Goal: Find specific page/section: Find specific page/section

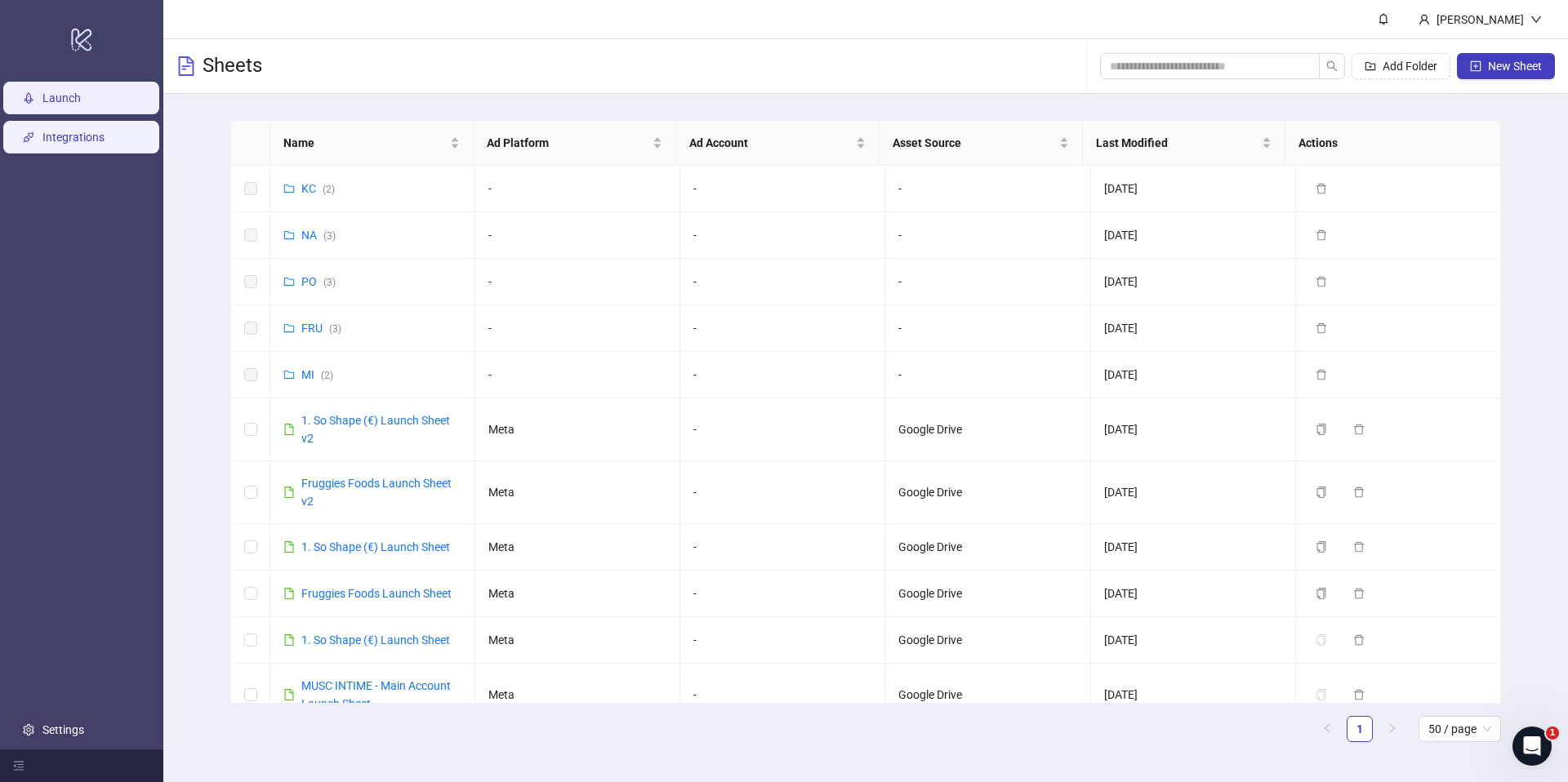
click at [70, 138] on link "Integrations" at bounding box center [73, 137] width 62 height 13
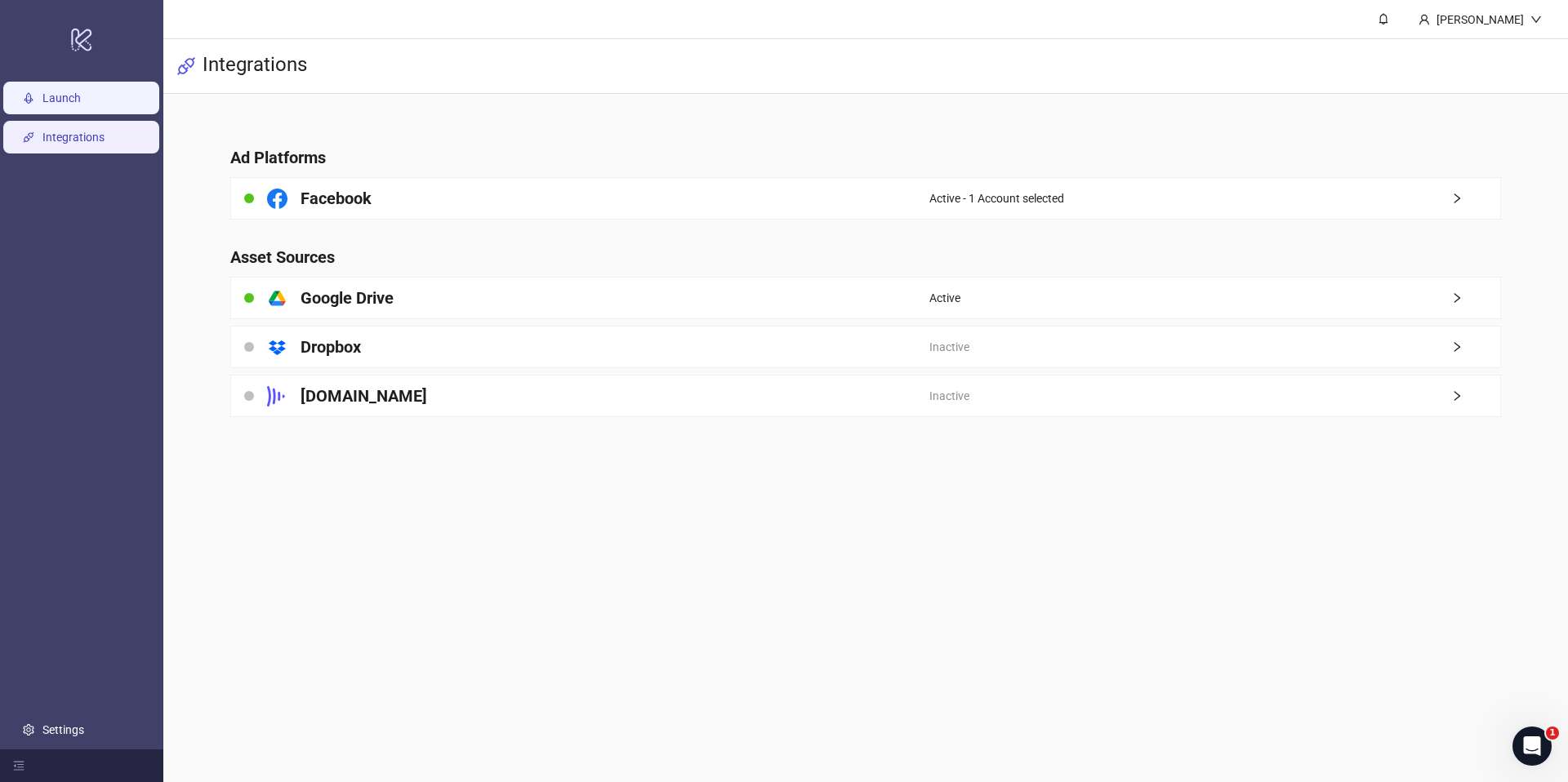
click at [42, 102] on link "Launch" at bounding box center [62, 98] width 39 height 13
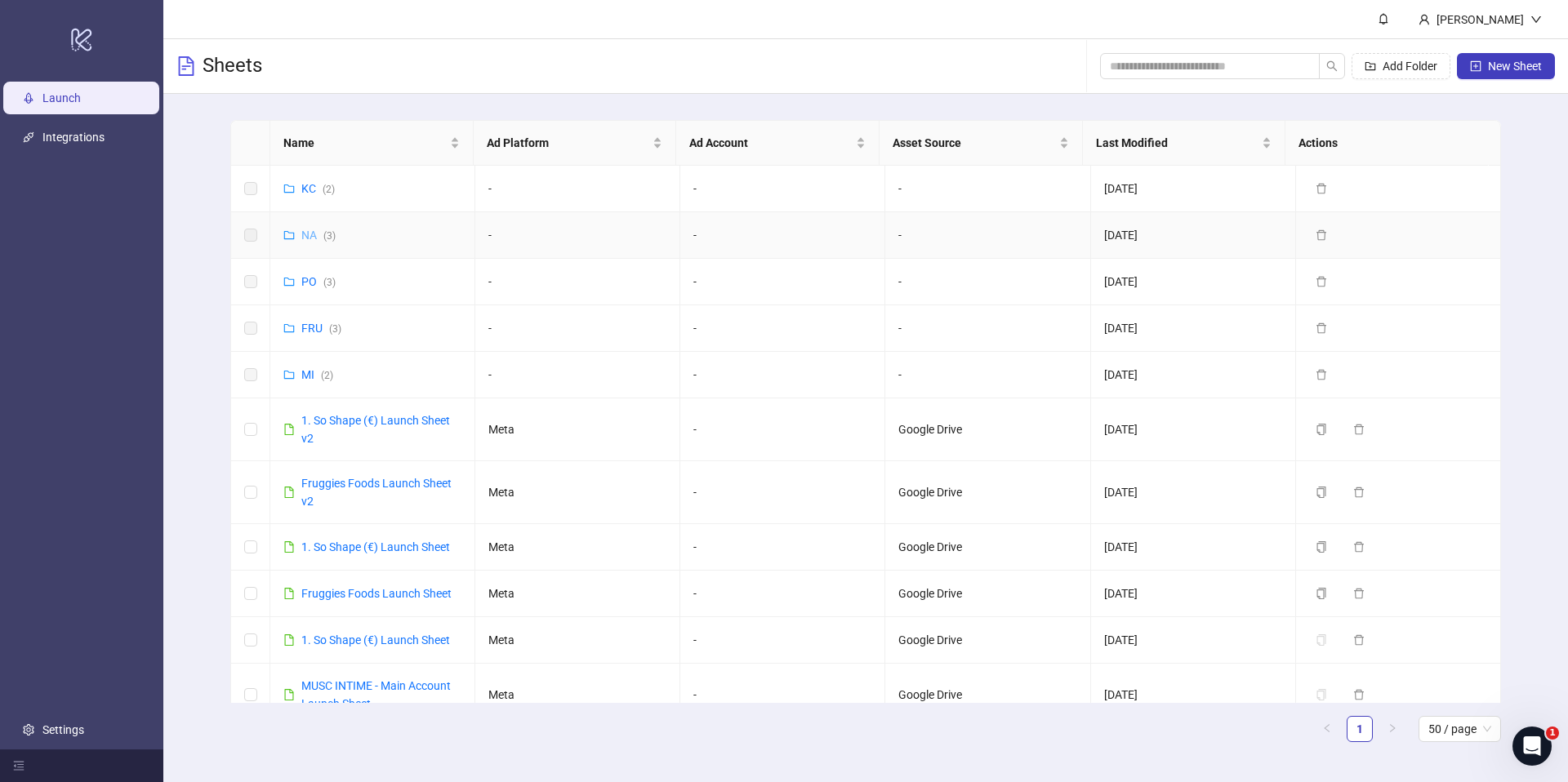
click at [308, 234] on link "NA ( 3 )" at bounding box center [318, 235] width 34 height 13
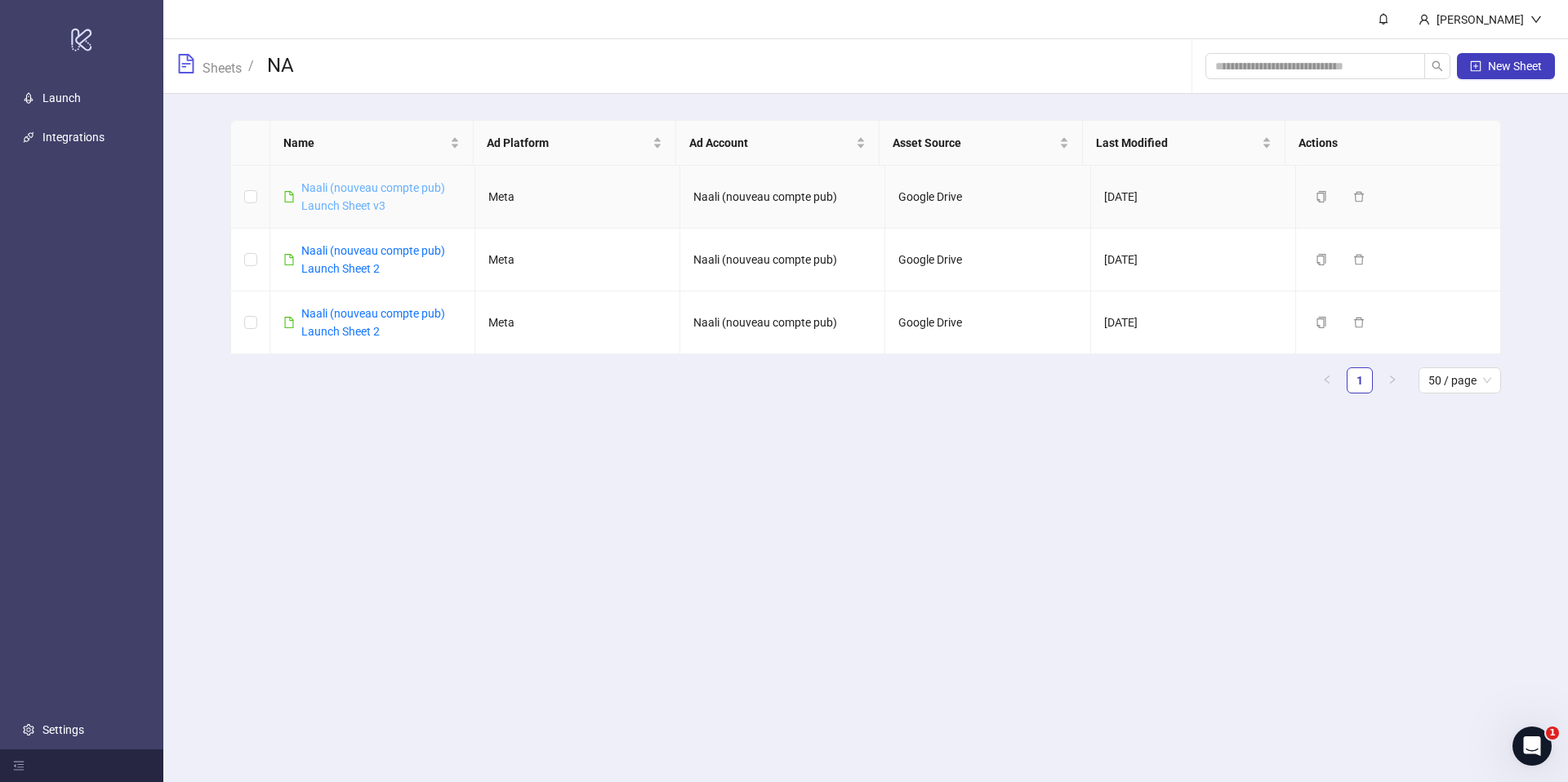
click at [362, 210] on link "Naali (nouveau compte pub) Launch Sheet v3" at bounding box center [373, 197] width 144 height 31
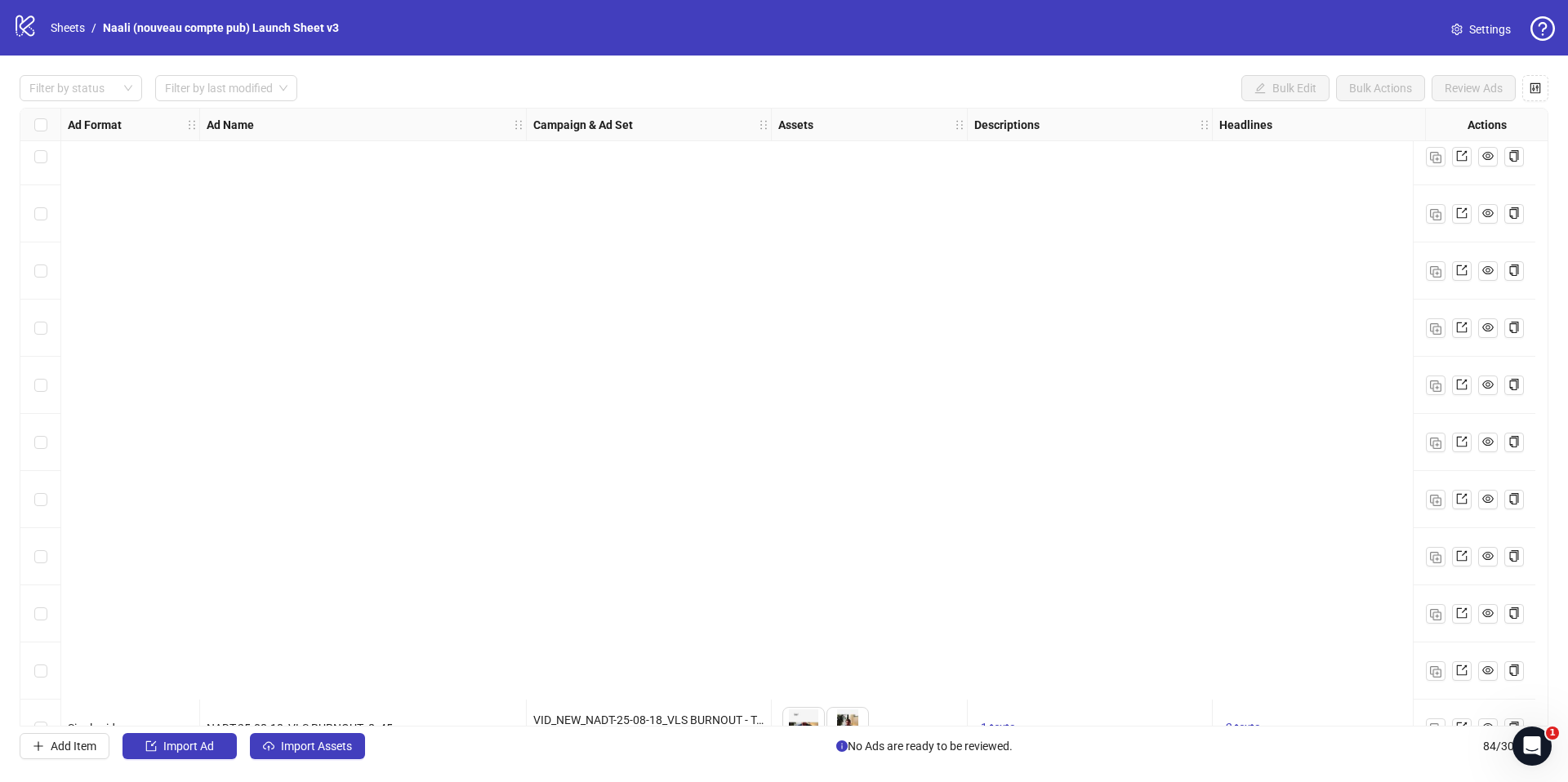
scroll to position [4224, 0]
